Goal: Download file/media

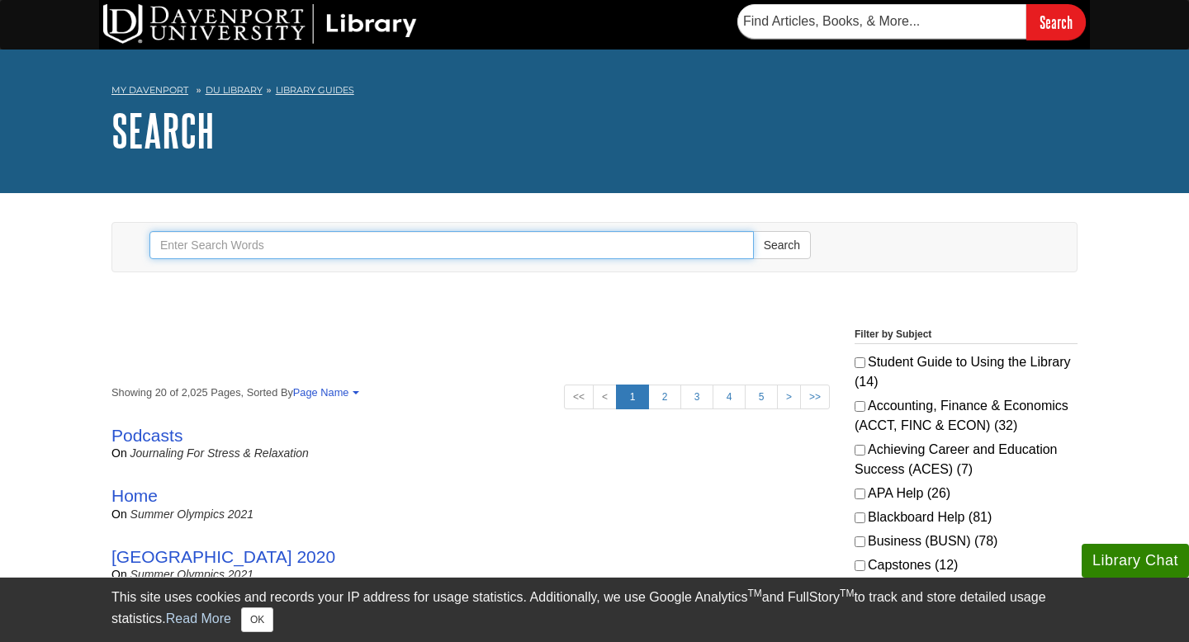
click at [411, 245] on input "Search" at bounding box center [451, 245] width 604 height 28
type input "Spss"
click at [753, 231] on button "Search" at bounding box center [782, 245] width 58 height 28
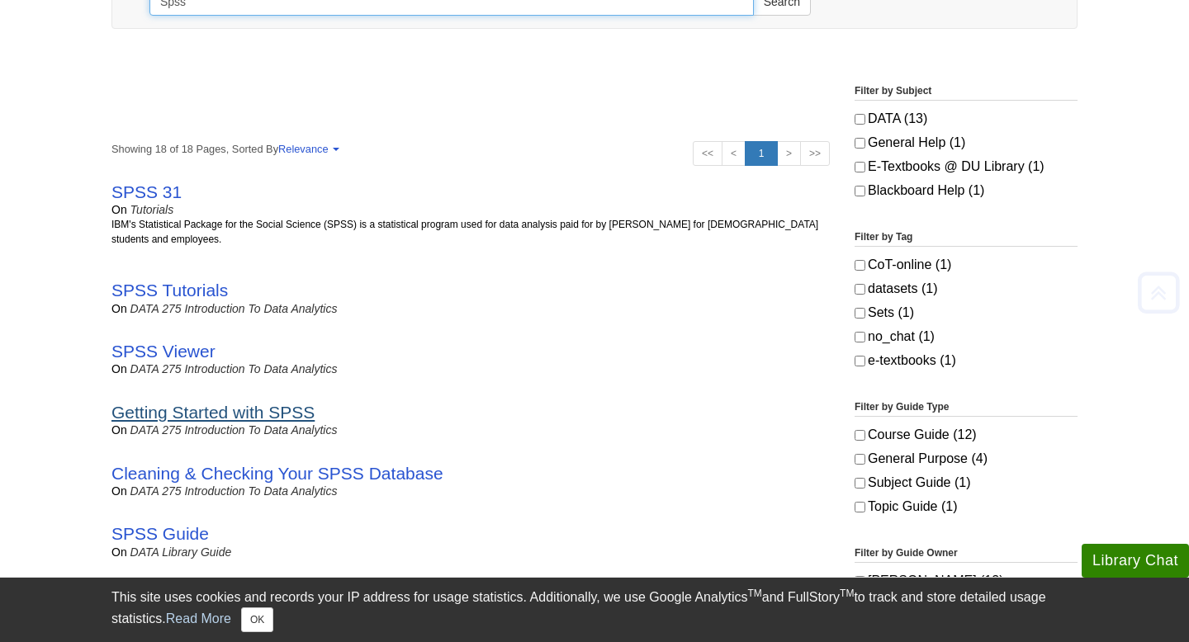
scroll to position [244, 0]
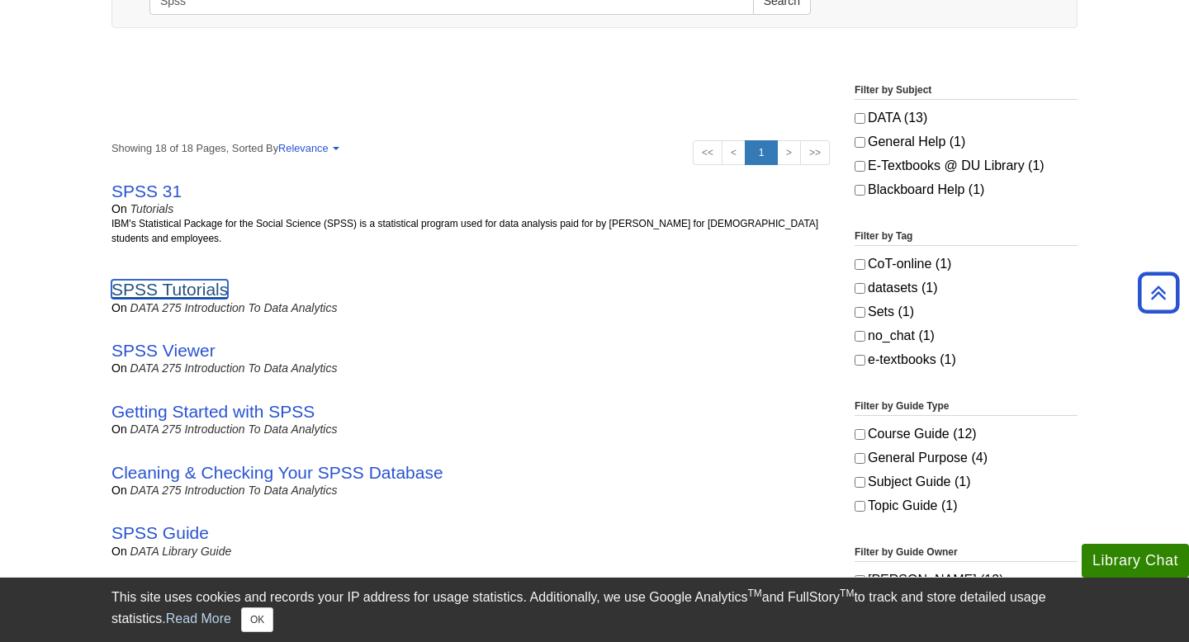
click at [190, 286] on link "SPSS Tutorials" at bounding box center [169, 289] width 116 height 19
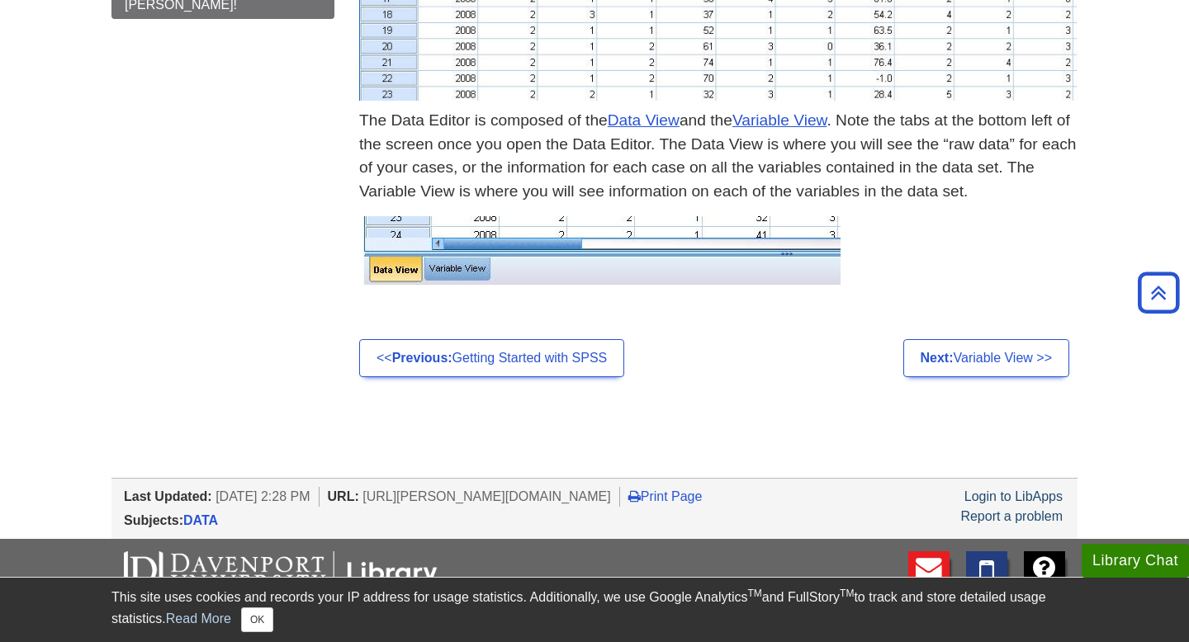
scroll to position [793, 0]
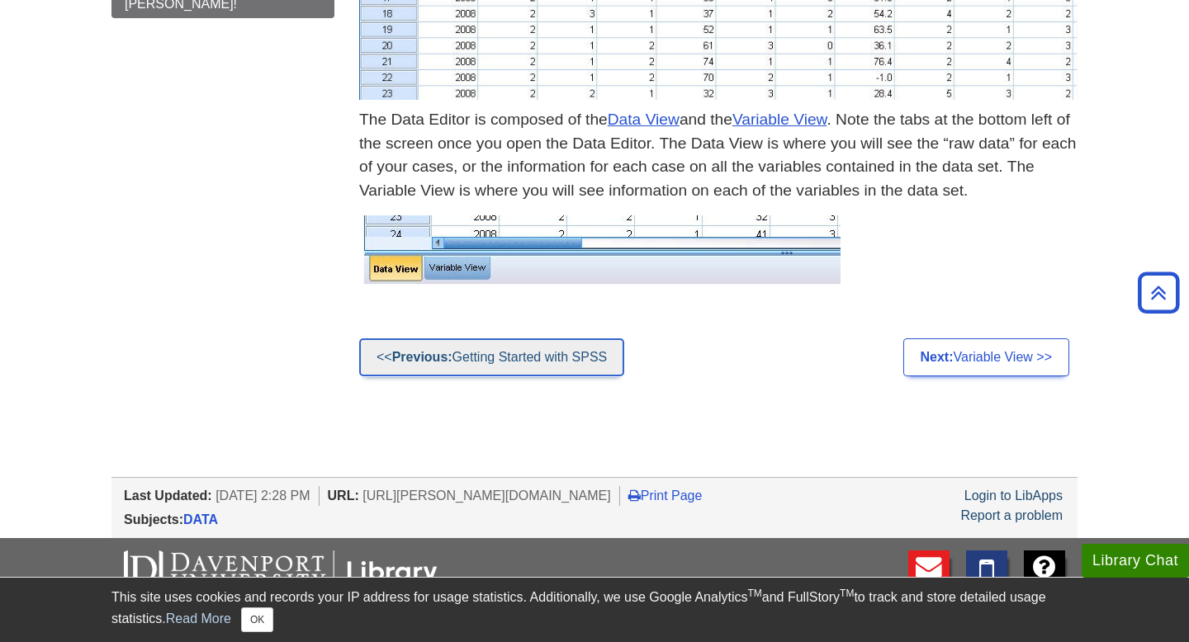
click at [517, 369] on link "<< Previous: Getting Started with SPSS" at bounding box center [491, 357] width 265 height 38
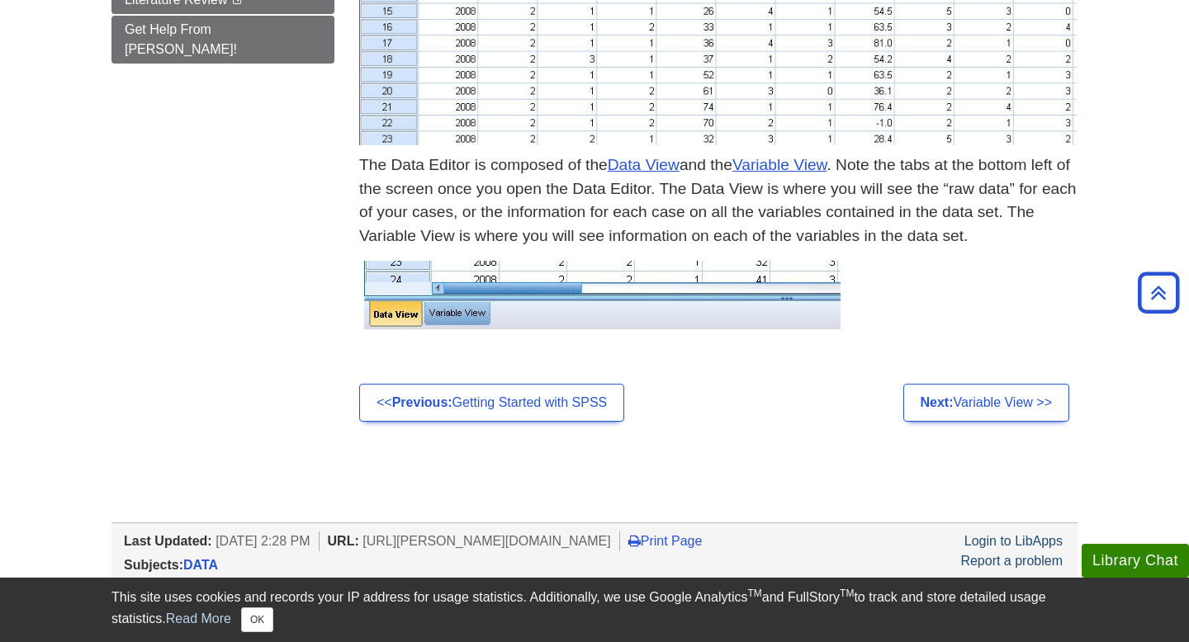
scroll to position [977, 0]
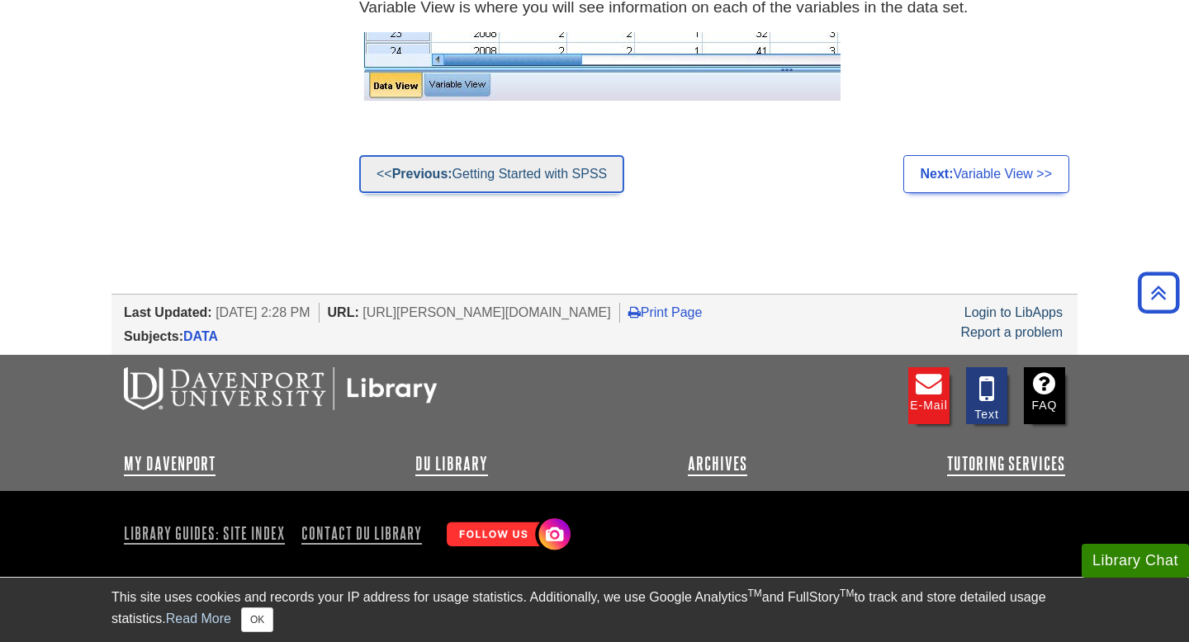
click at [501, 163] on link "<< Previous: Getting Started with SPSS" at bounding box center [491, 174] width 265 height 38
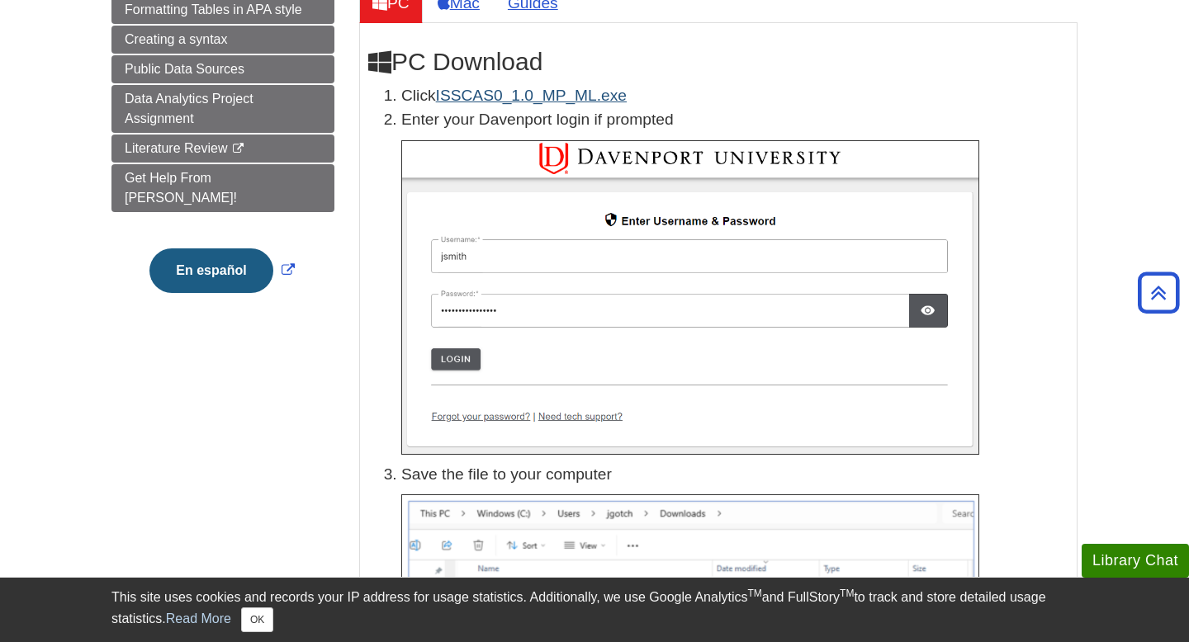
scroll to position [100, 0]
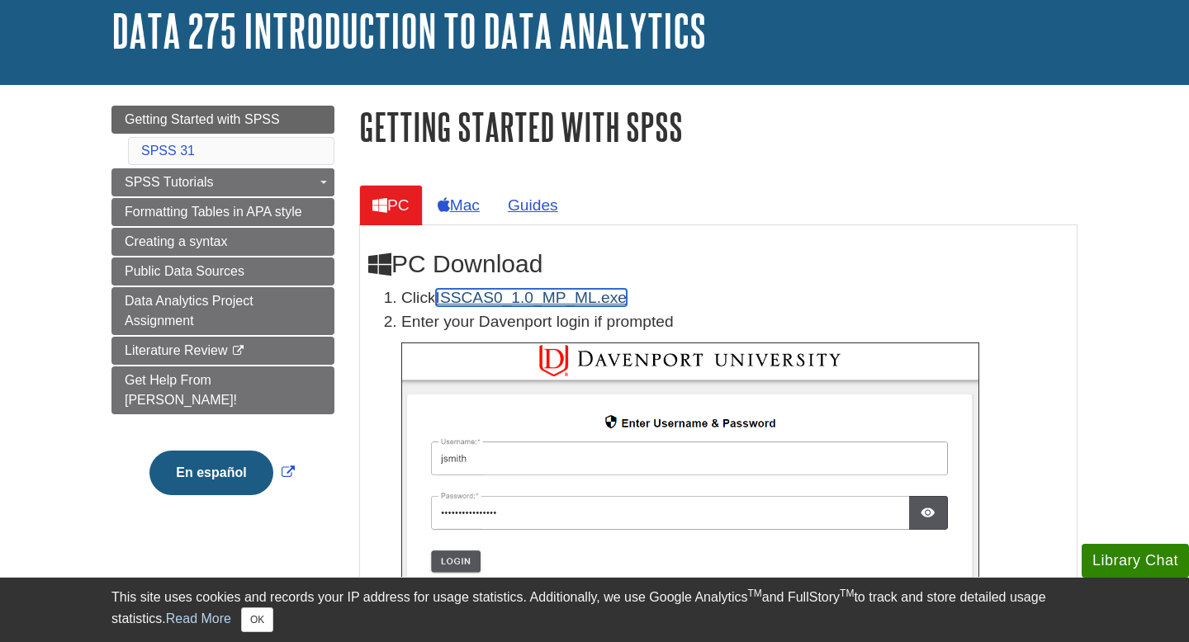
click at [544, 300] on link "ISSCAS0_1.0_MP_ML.exe" at bounding box center [531, 297] width 191 height 17
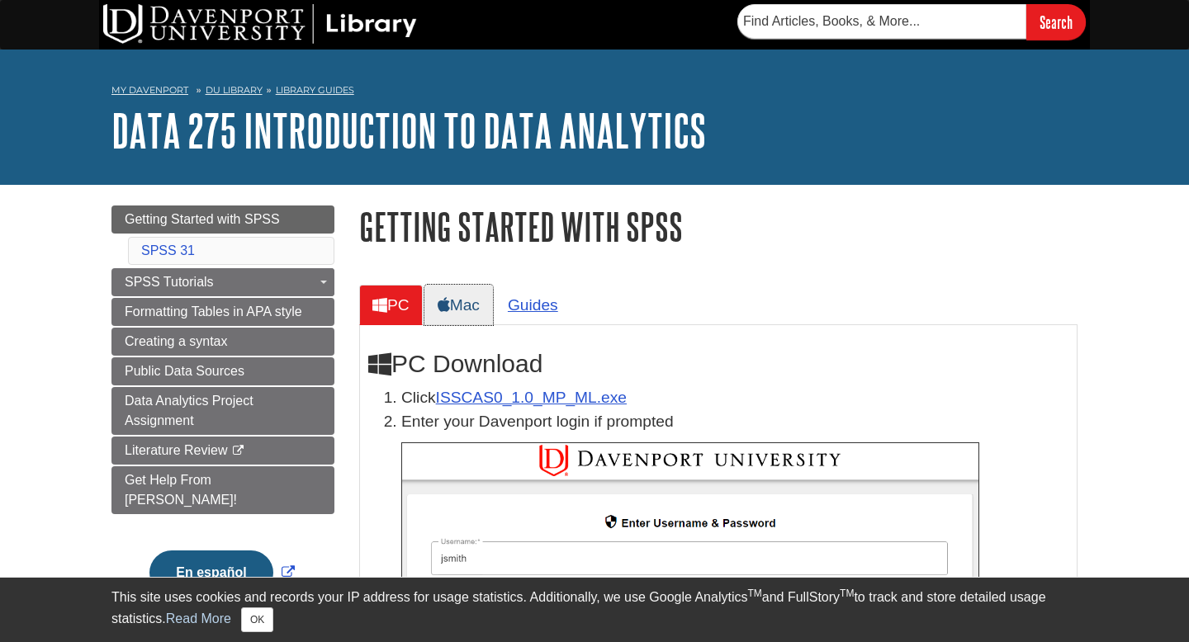
click at [475, 300] on link "Mac" at bounding box center [458, 305] width 69 height 40
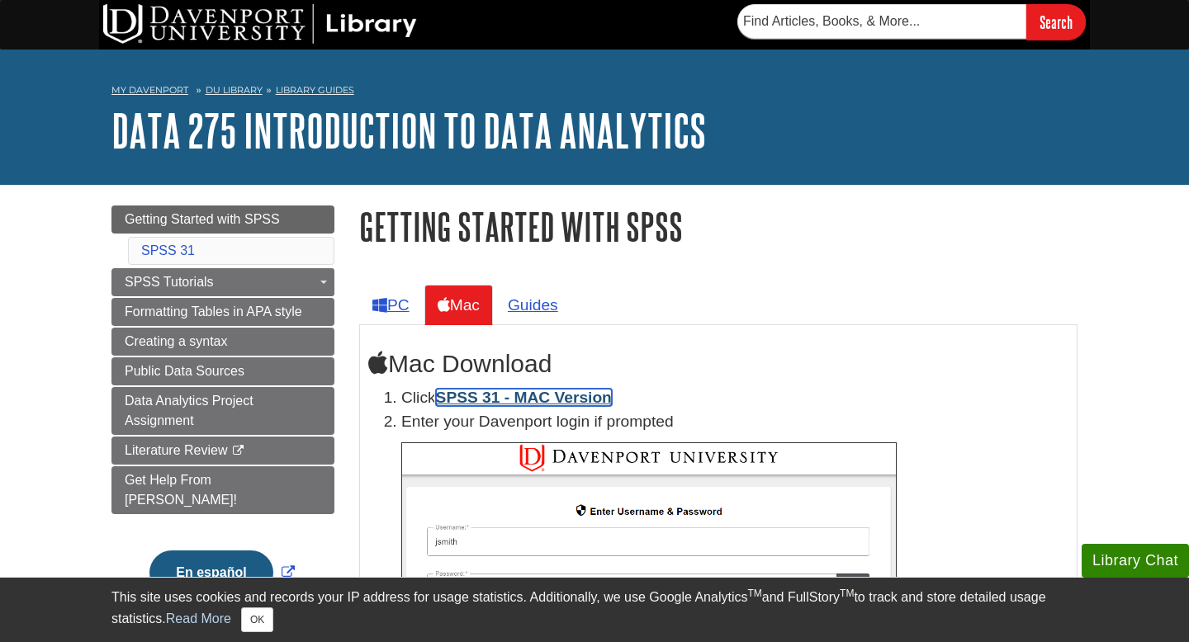
click at [525, 397] on link "SPSS 31 - MAC Version" at bounding box center [524, 397] width 176 height 17
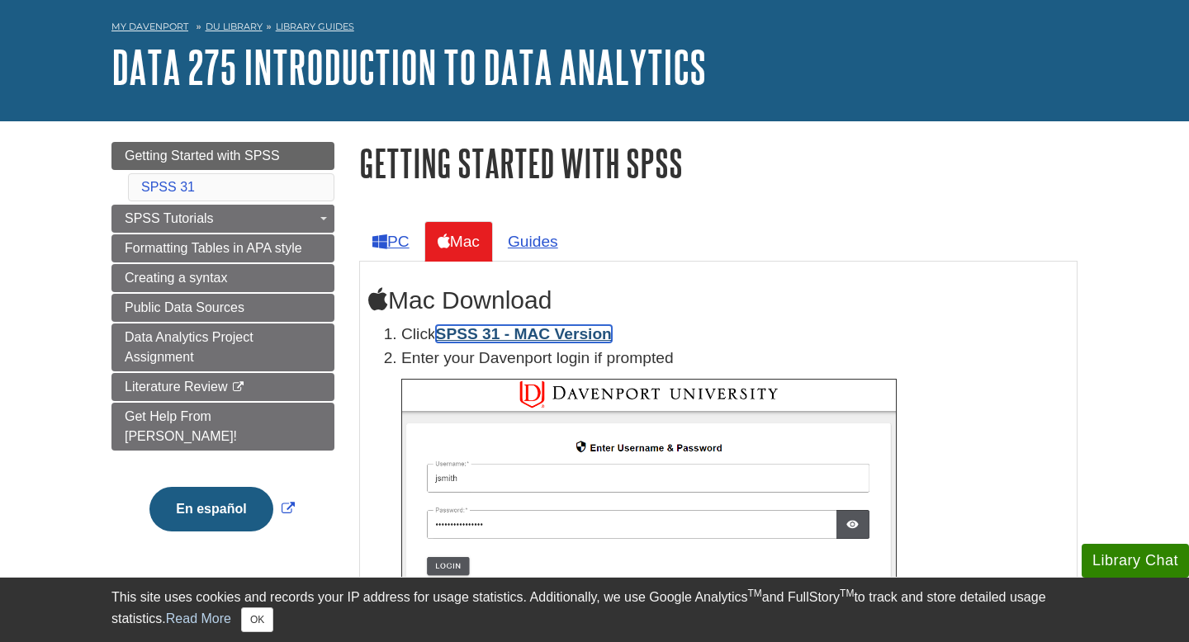
click at [542, 333] on link "SPSS 31 - MAC Version" at bounding box center [524, 333] width 176 height 17
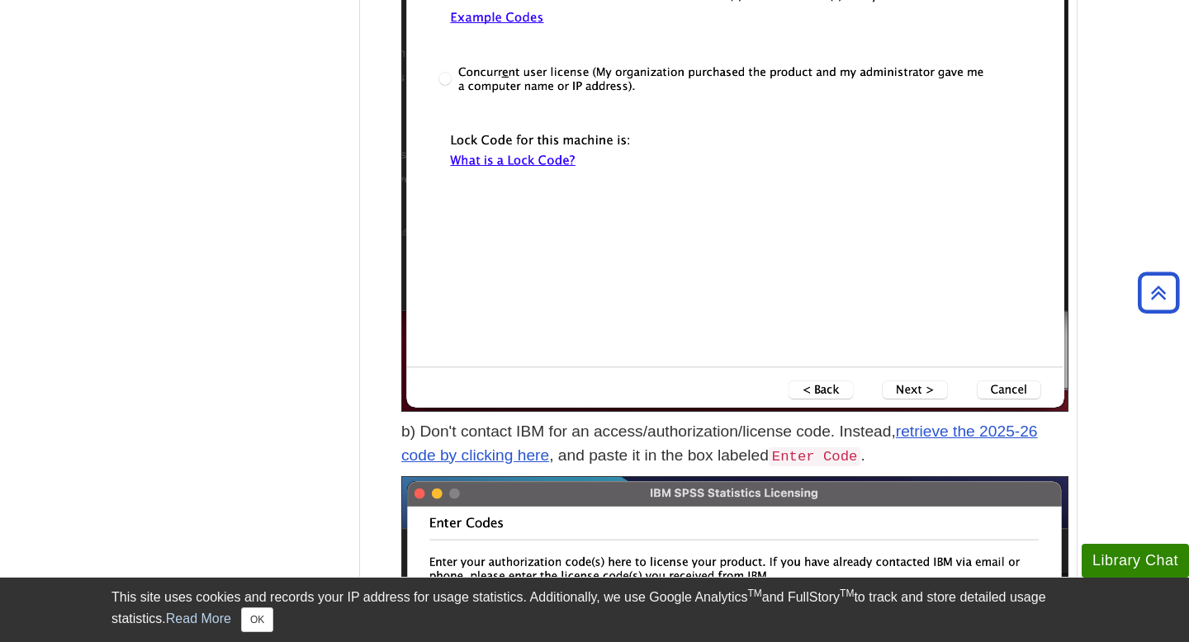
scroll to position [4887, 0]
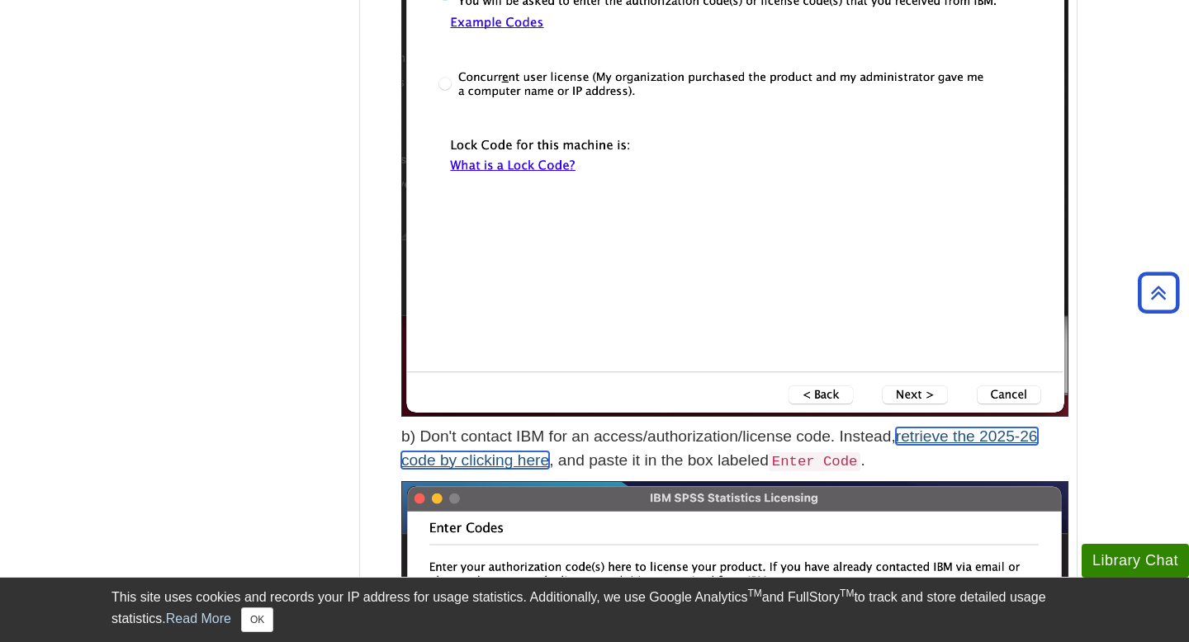
click at [953, 435] on link "retrieve the 2025-26 code by clicking here" at bounding box center [719, 448] width 636 height 41
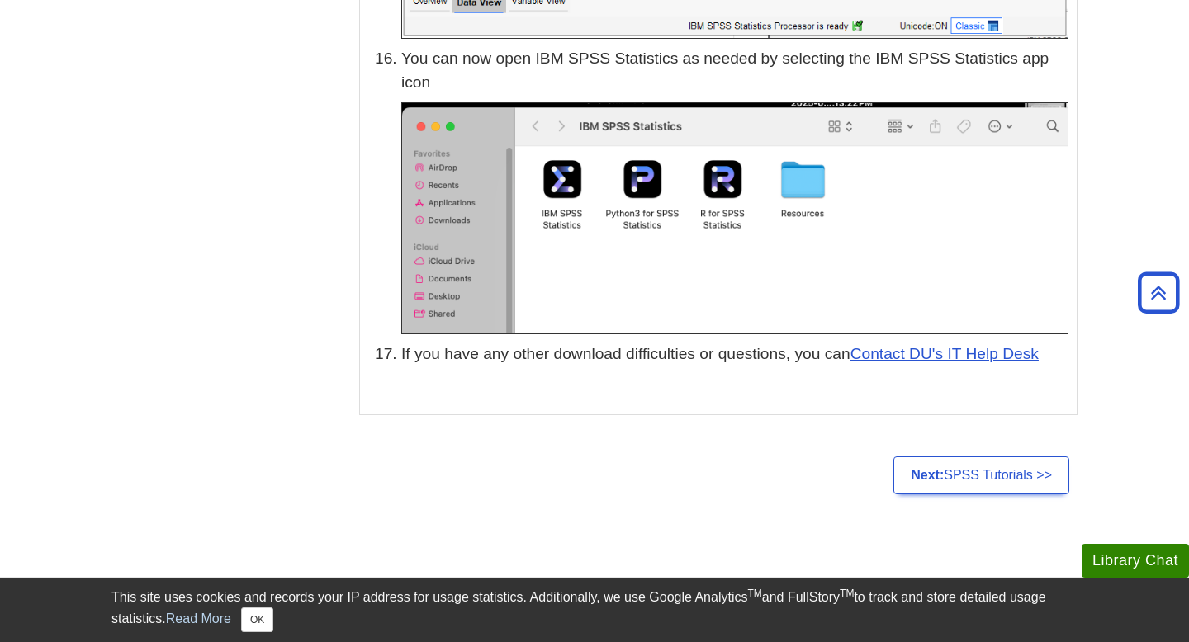
scroll to position [8176, 0]
